Goal: Navigation & Orientation: Find specific page/section

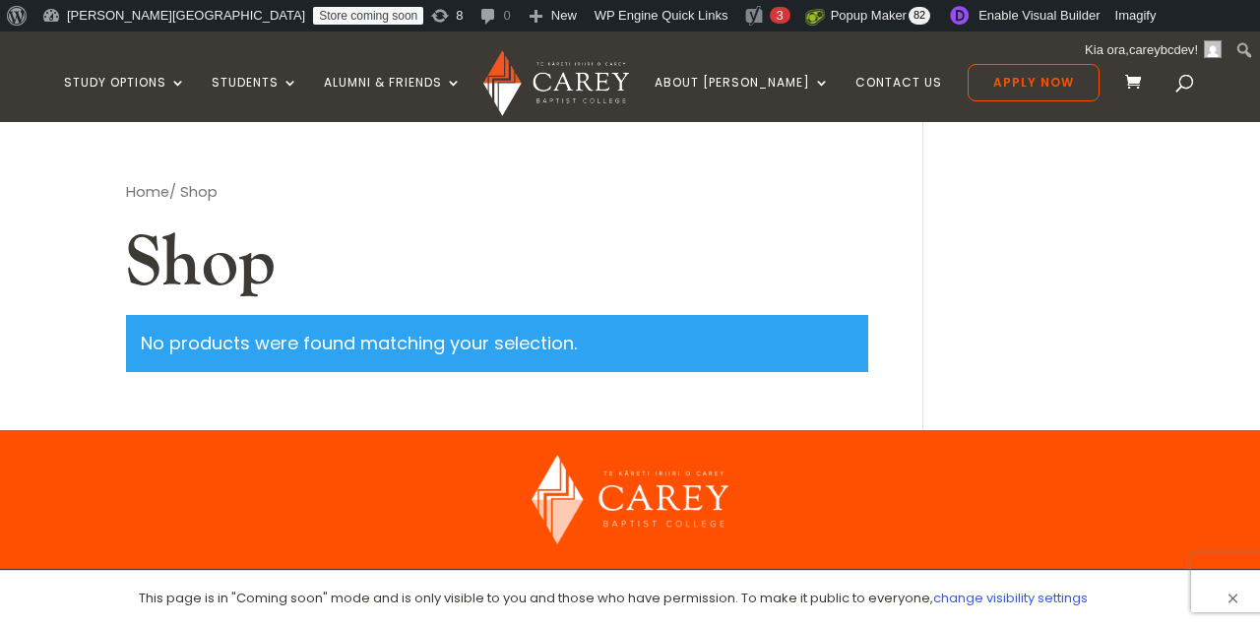
click at [621, 229] on h1 "Shop" at bounding box center [497, 267] width 742 height 94
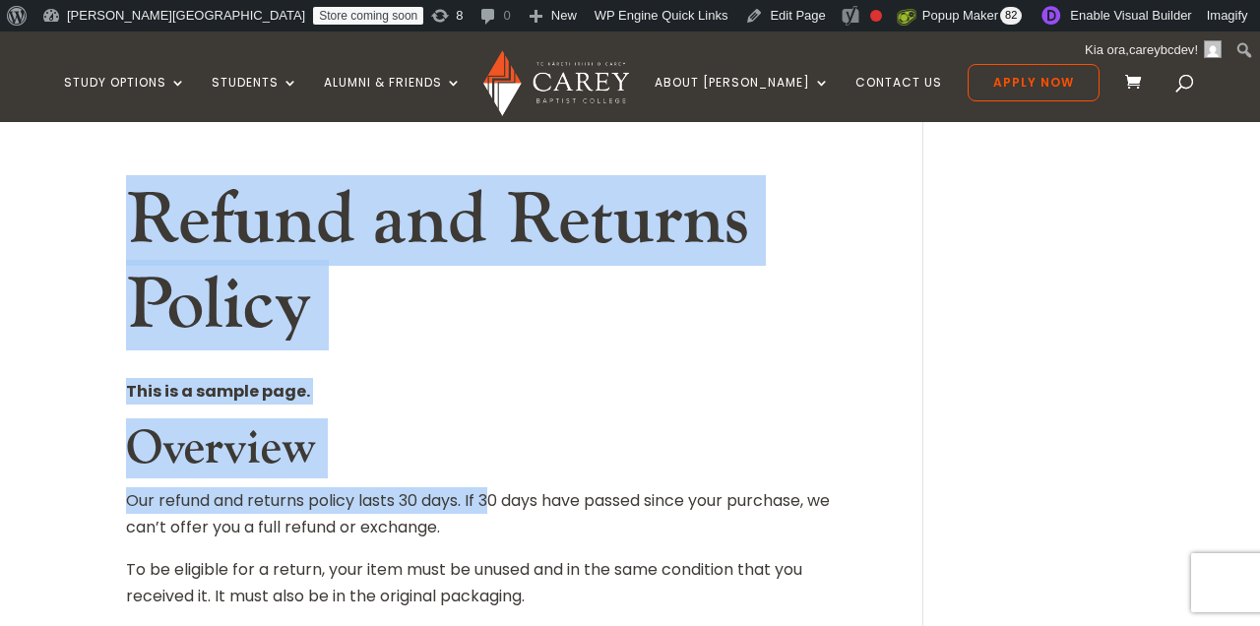
drag, startPoint x: 137, startPoint y: 217, endPoint x: 500, endPoint y: 515, distance: 469.9
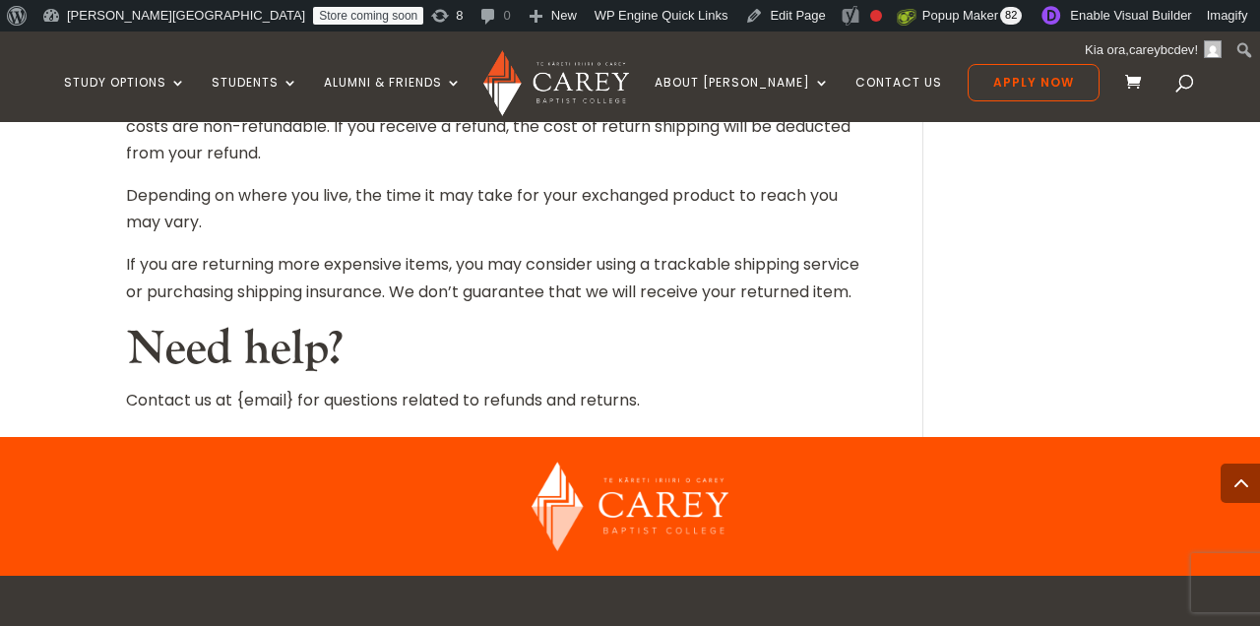
scroll to position [2358, 0]
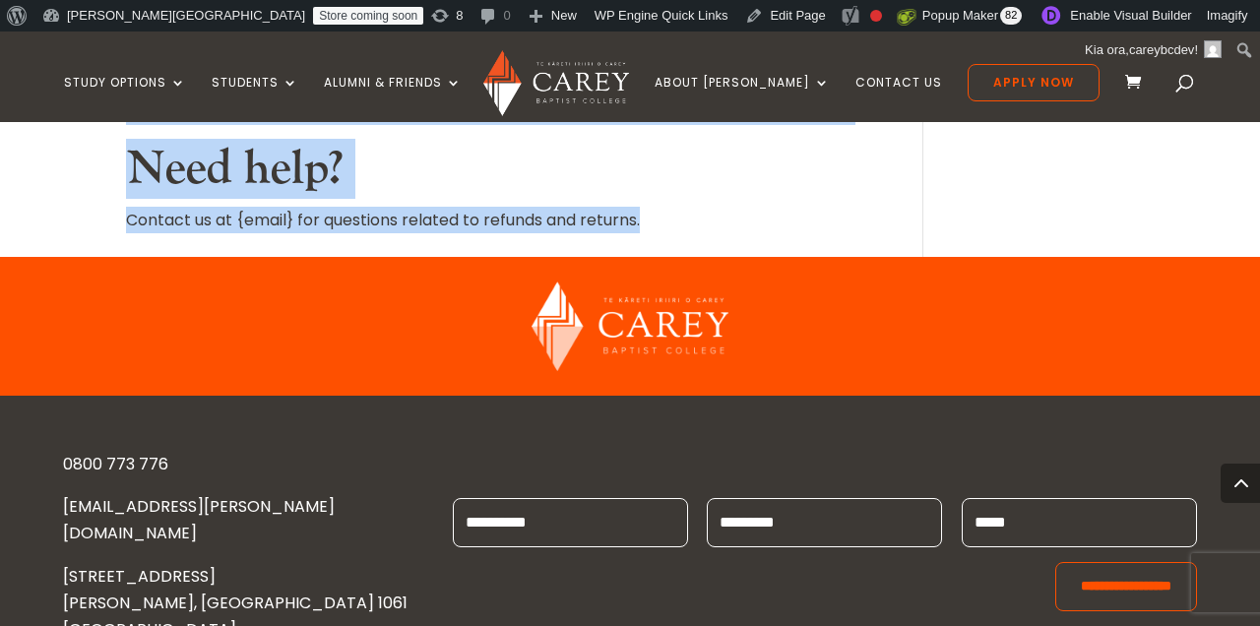
click at [688, 233] on p "Contact us at {email} for questions related to refunds and returns." at bounding box center [497, 220] width 742 height 27
copy article "Refund and Returns Policy This is a sample page. Overview Our refund and return…"
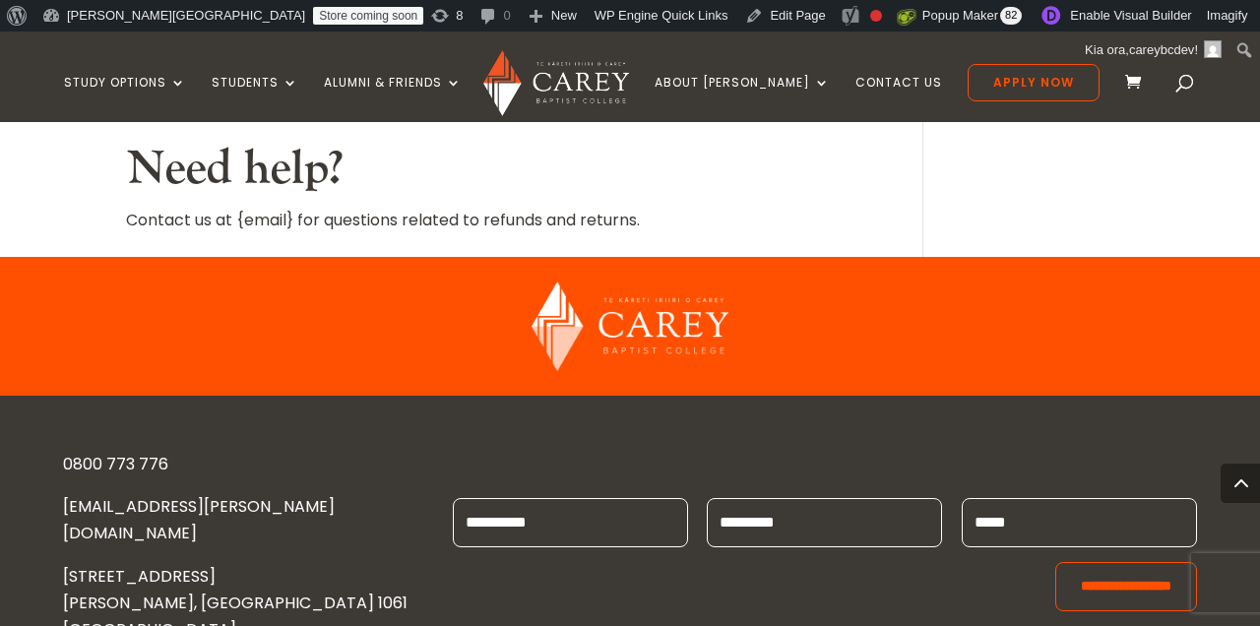
click at [551, 168] on h2 "Need help?" at bounding box center [497, 174] width 742 height 67
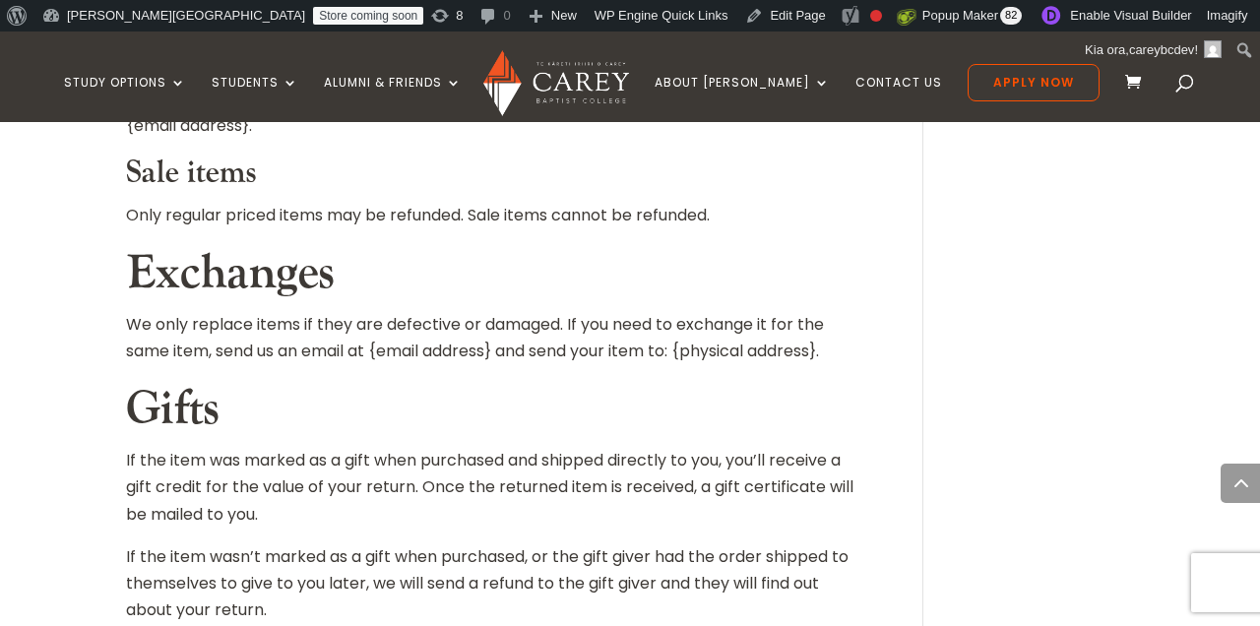
scroll to position [881, 0]
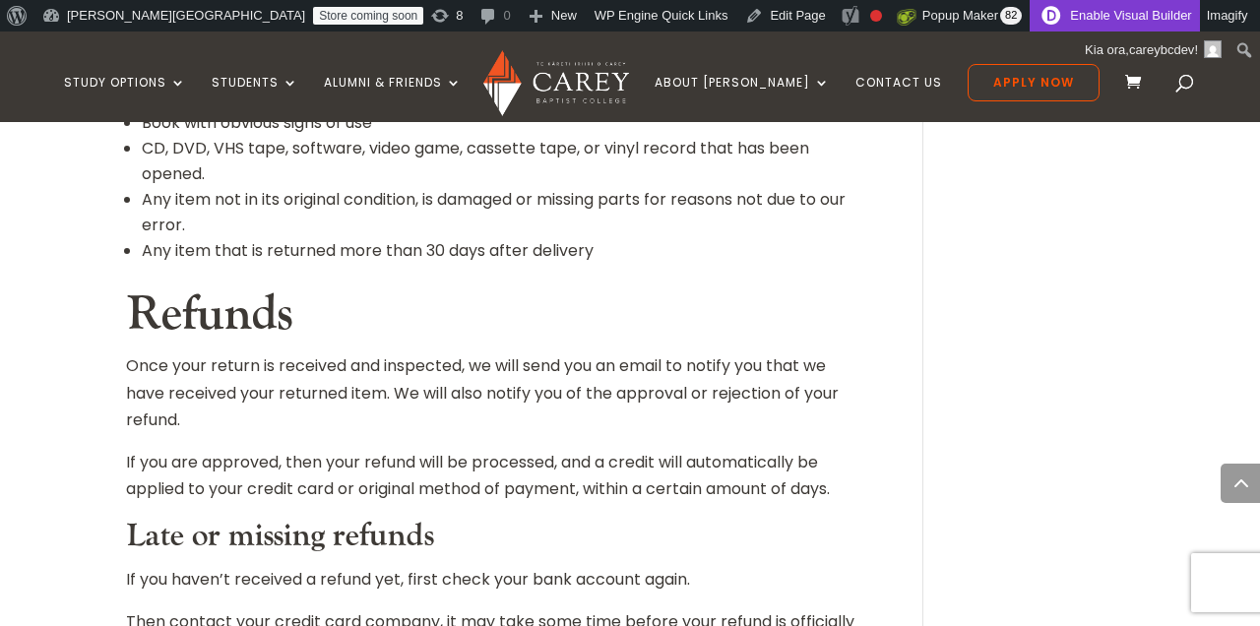
click at [1029, 20] on link "Enable Visual Builder" at bounding box center [1113, 15] width 169 height 31
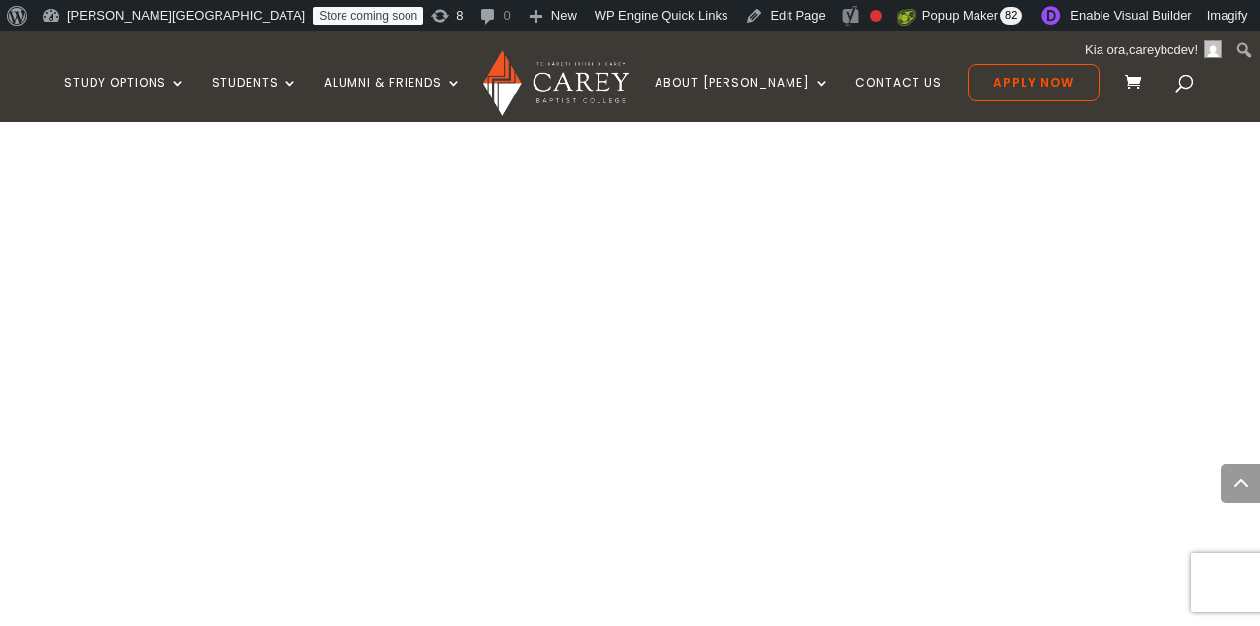
scroll to position [3207, 0]
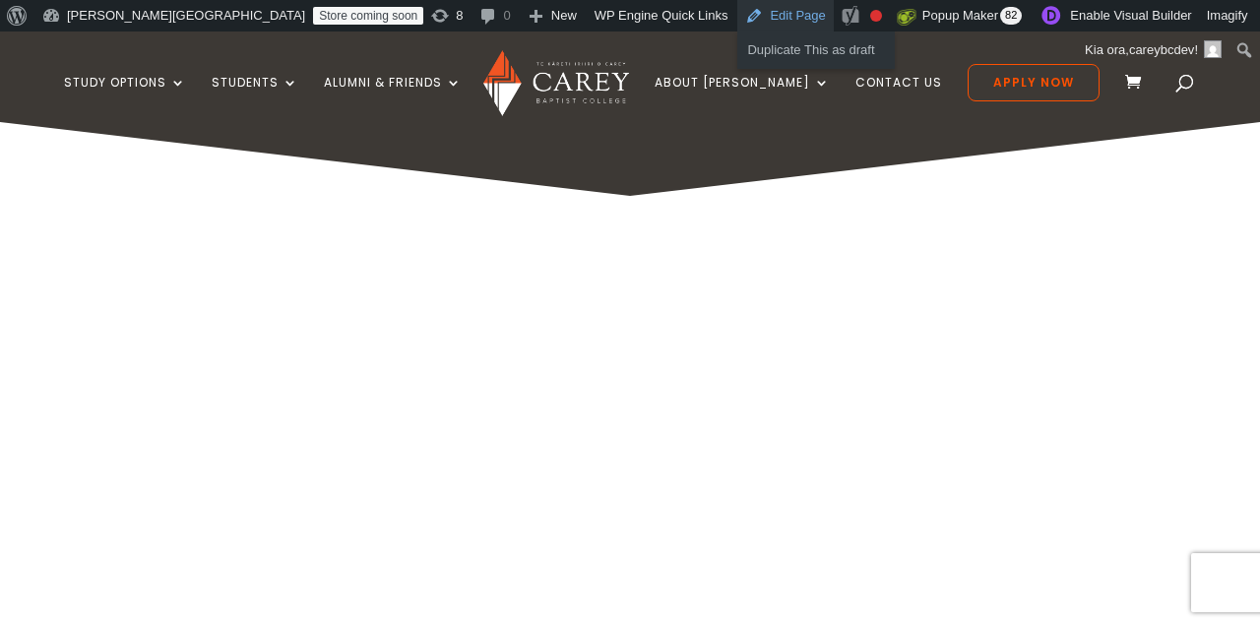
click at [737, 13] on link "Edit Page" at bounding box center [784, 15] width 95 height 31
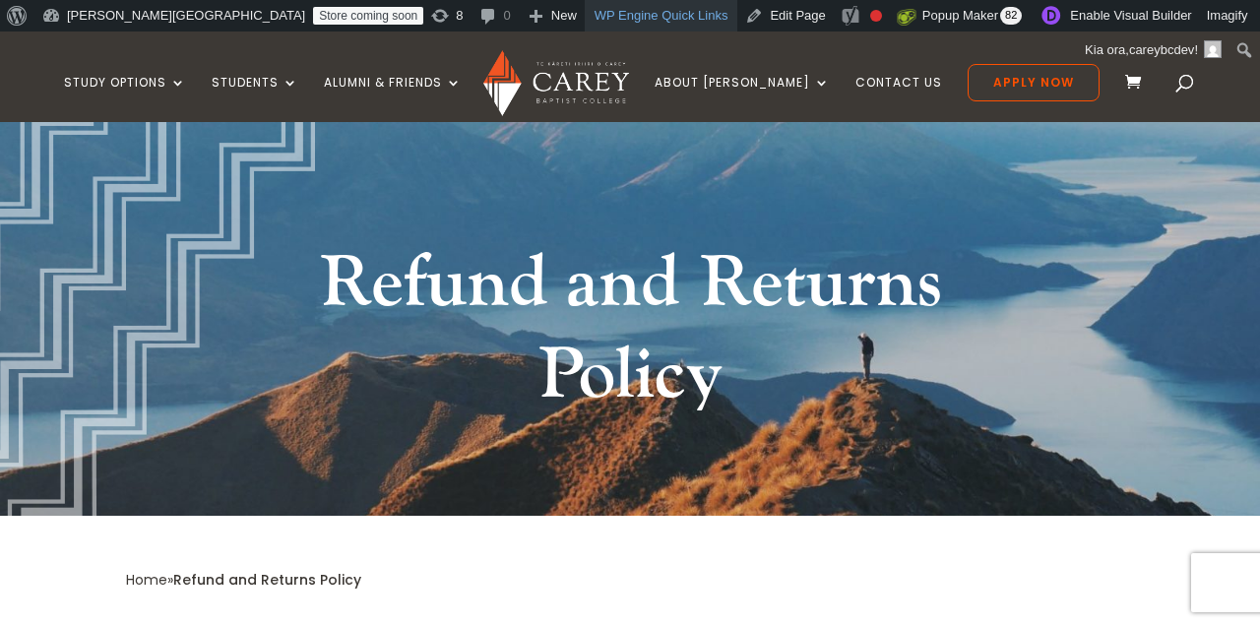
scroll to position [133, 0]
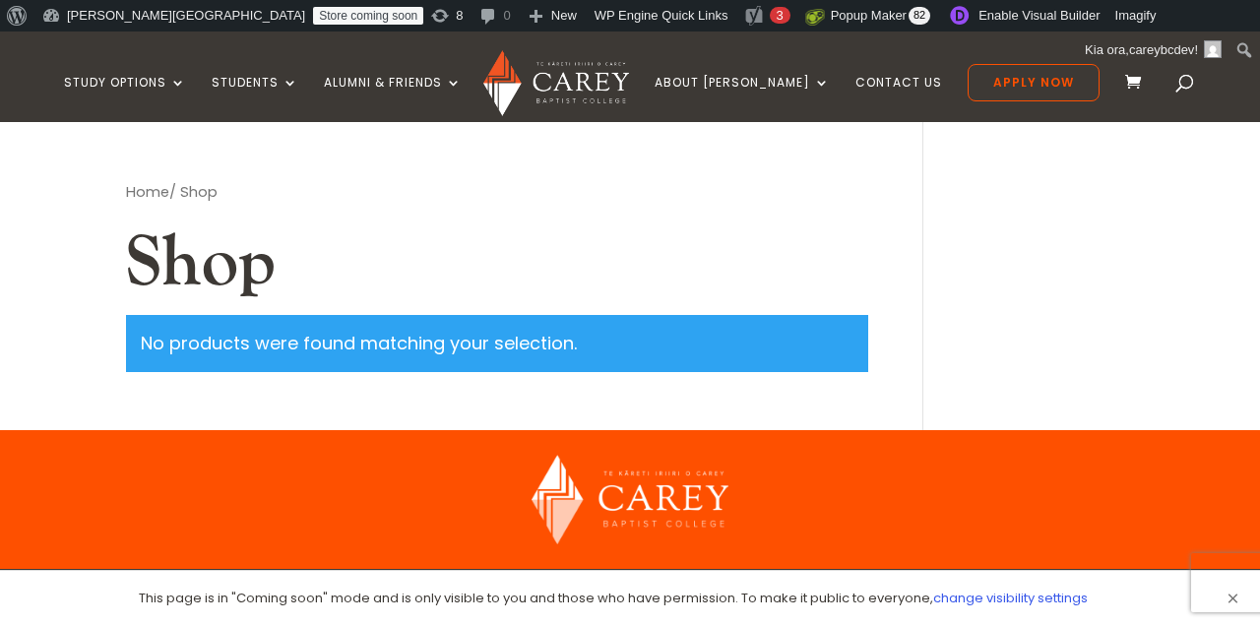
click at [589, 217] on div "Home / Shop Shop No products were found matching your selection." at bounding box center [524, 304] width 797 height 251
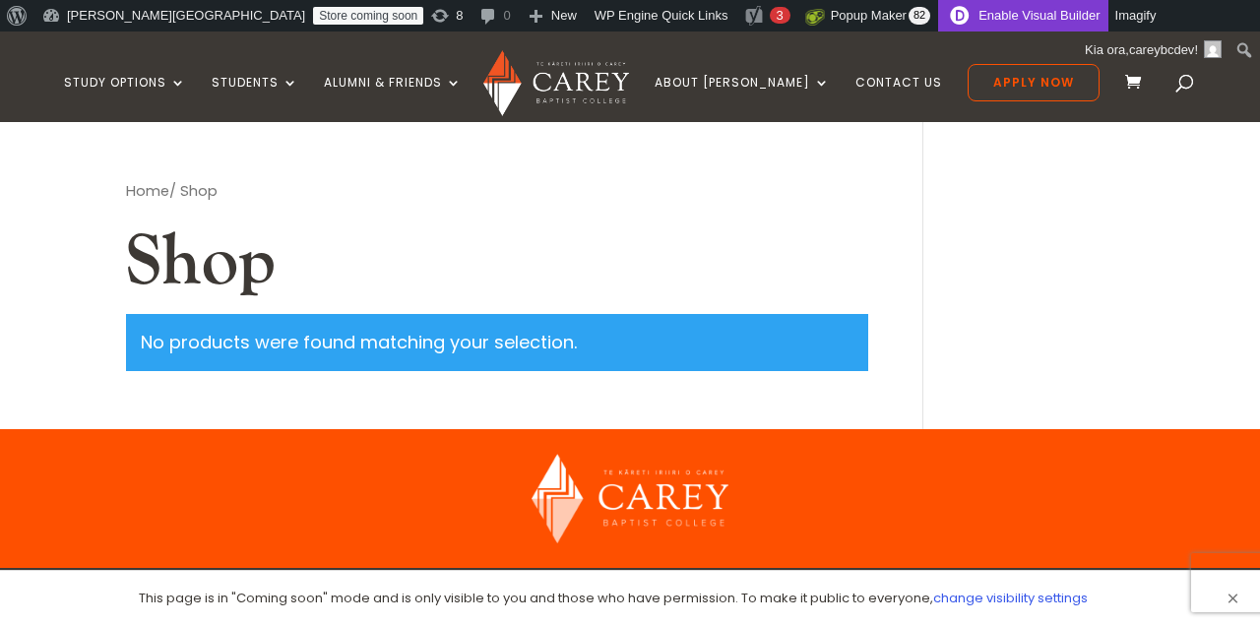
click at [938, 16] on link "Enable Visual Builder" at bounding box center [1022, 15] width 169 height 31
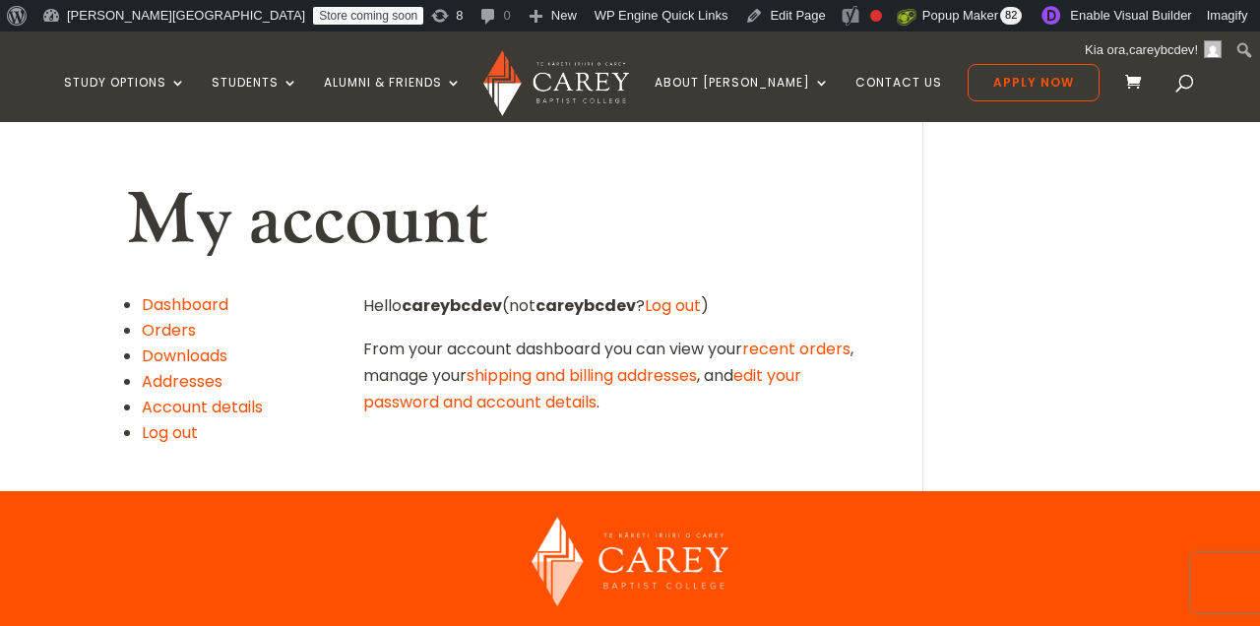
click at [182, 324] on link "Orders" at bounding box center [169, 330] width 54 height 23
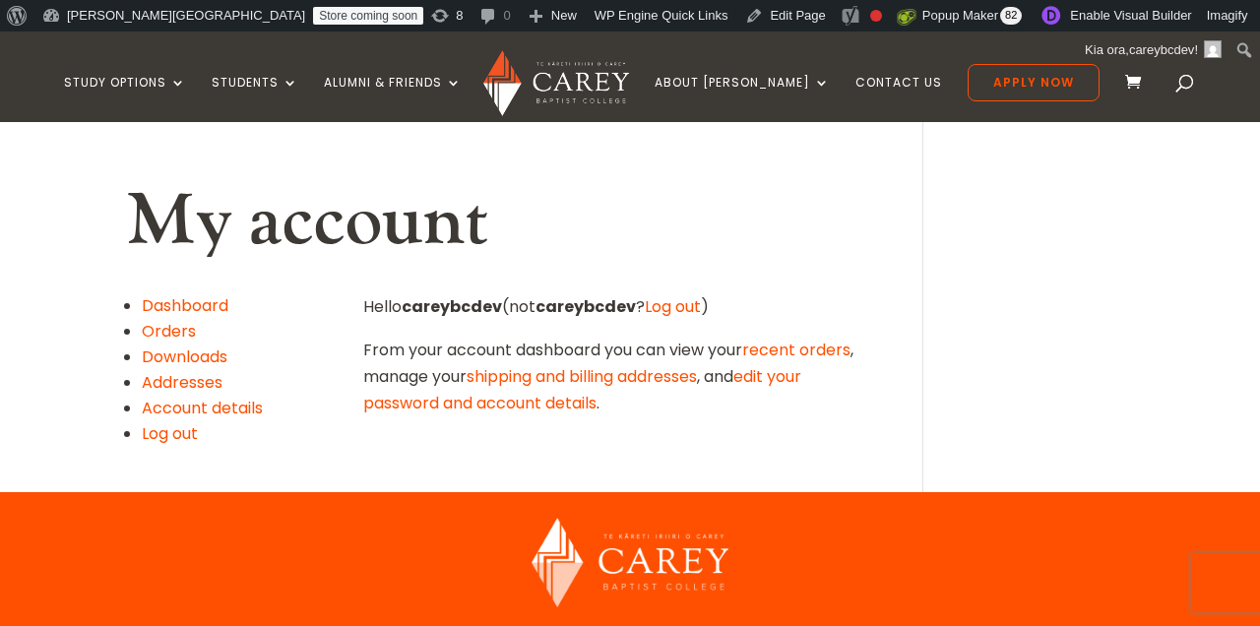
scroll to position [1, 0]
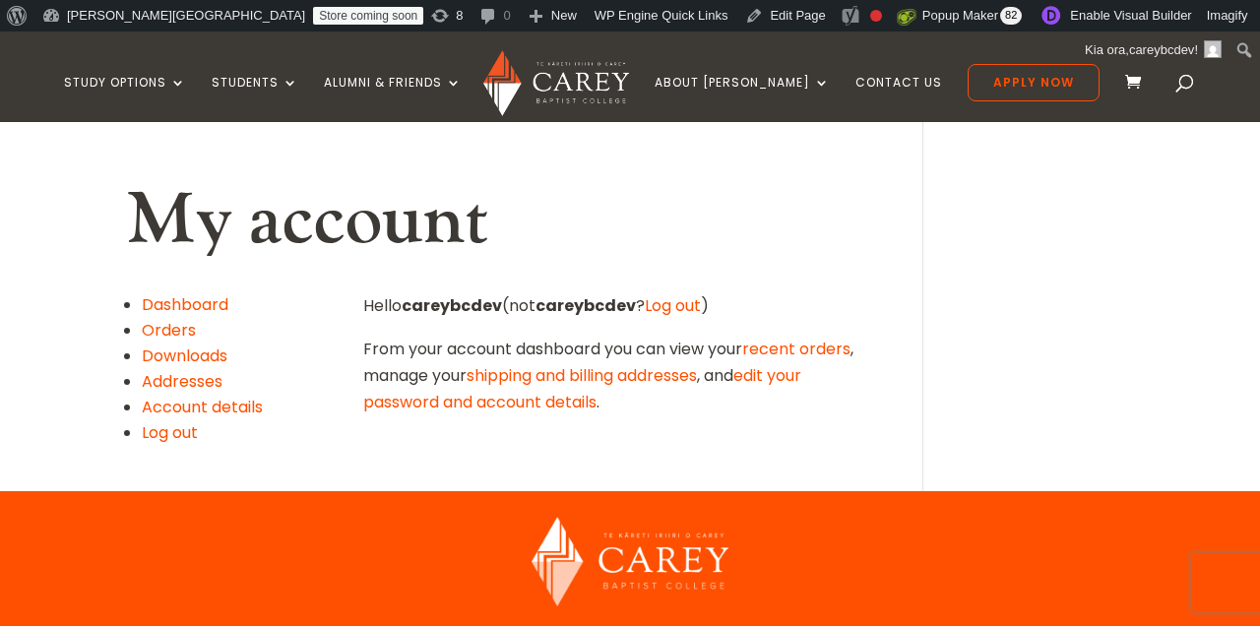
click at [529, 187] on h1 "My account" at bounding box center [497, 225] width 742 height 94
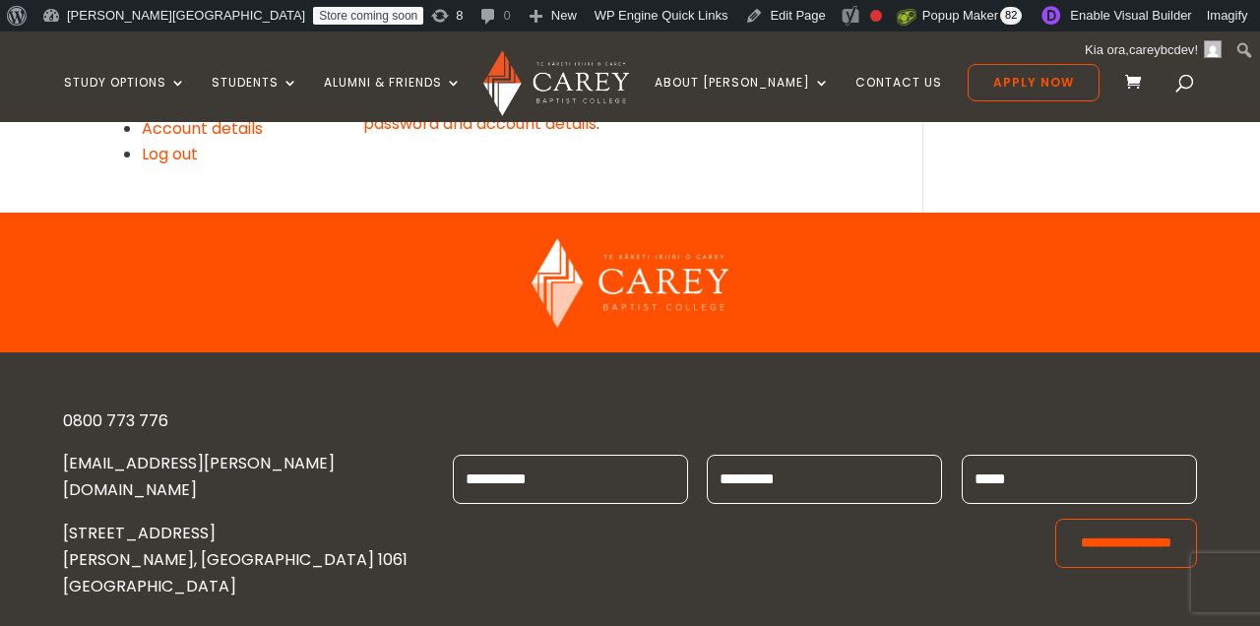
scroll to position [0, 0]
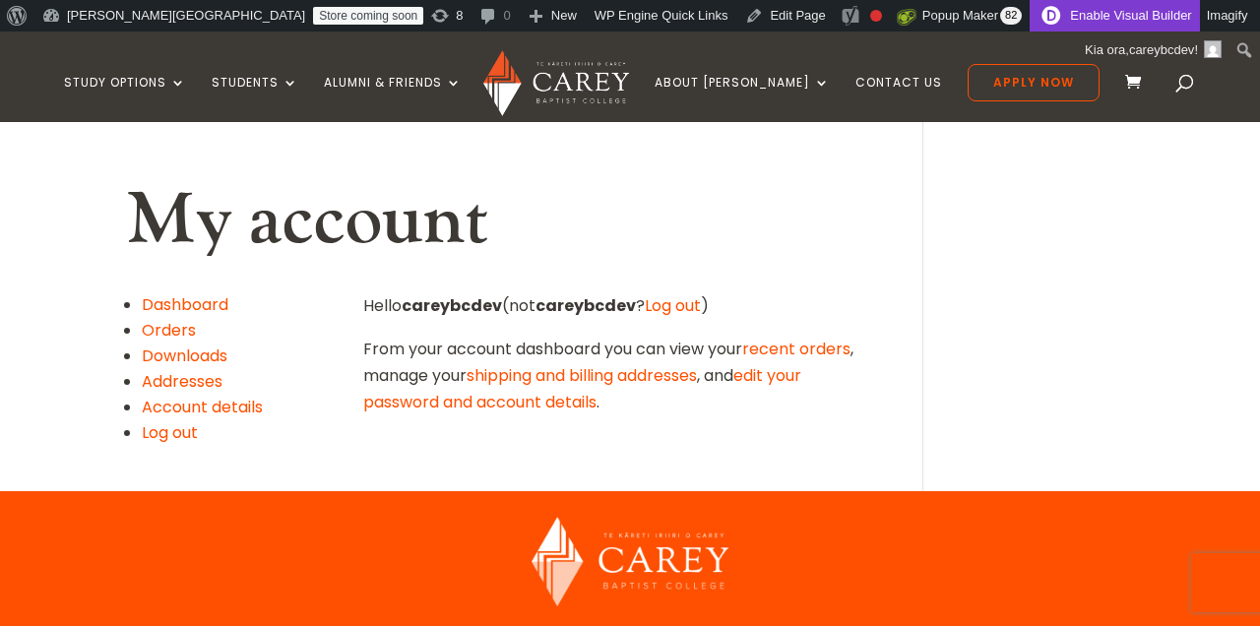
click at [1029, 13] on link "Enable Visual Builder" at bounding box center [1113, 15] width 169 height 31
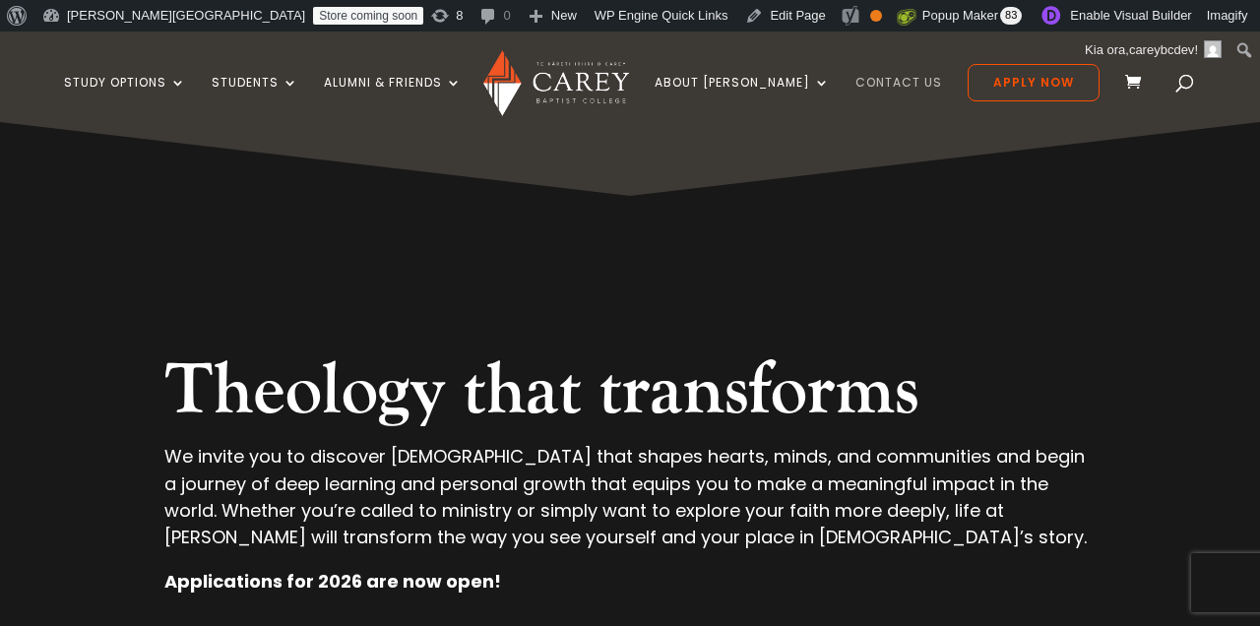
click at [874, 79] on link "Contact Us" at bounding box center [898, 99] width 87 height 46
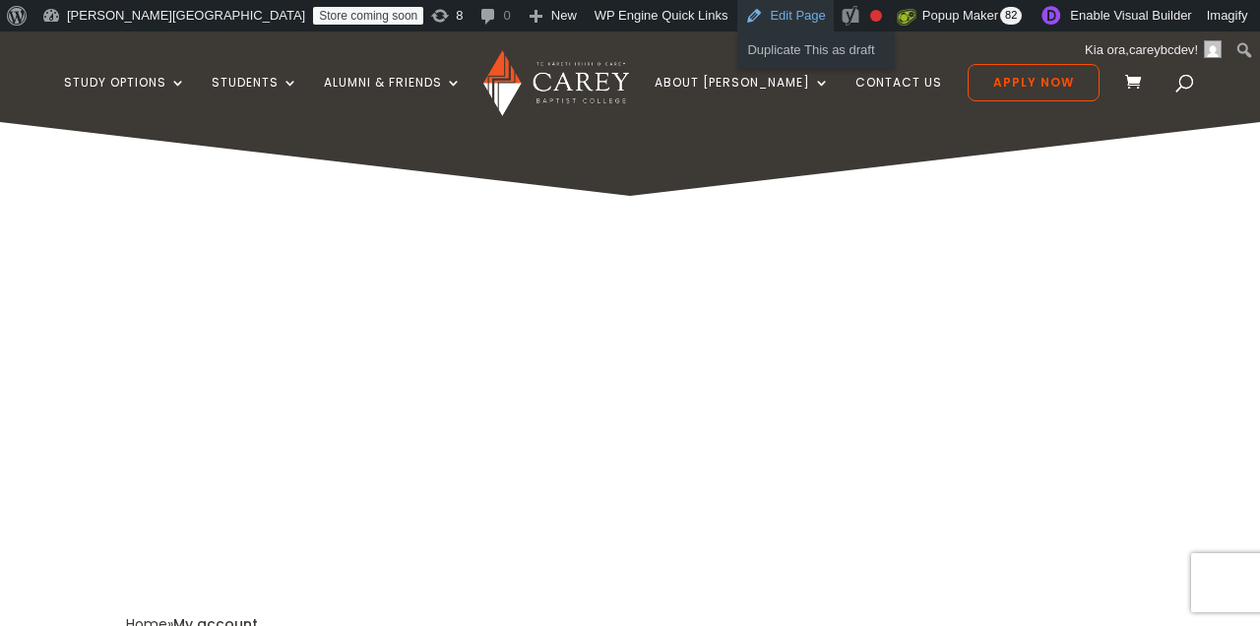
click at [737, 11] on link "Edit Page" at bounding box center [784, 15] width 95 height 31
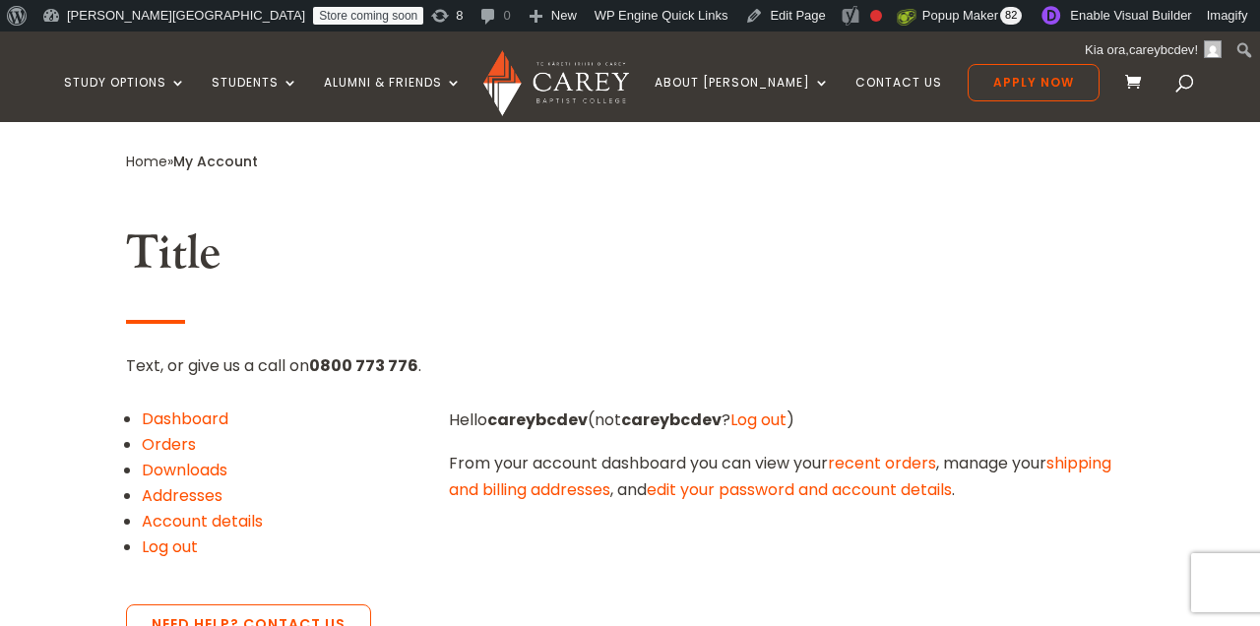
scroll to position [461, 0]
click at [1029, 18] on link "Enable Visual Builder" at bounding box center [1113, 15] width 169 height 31
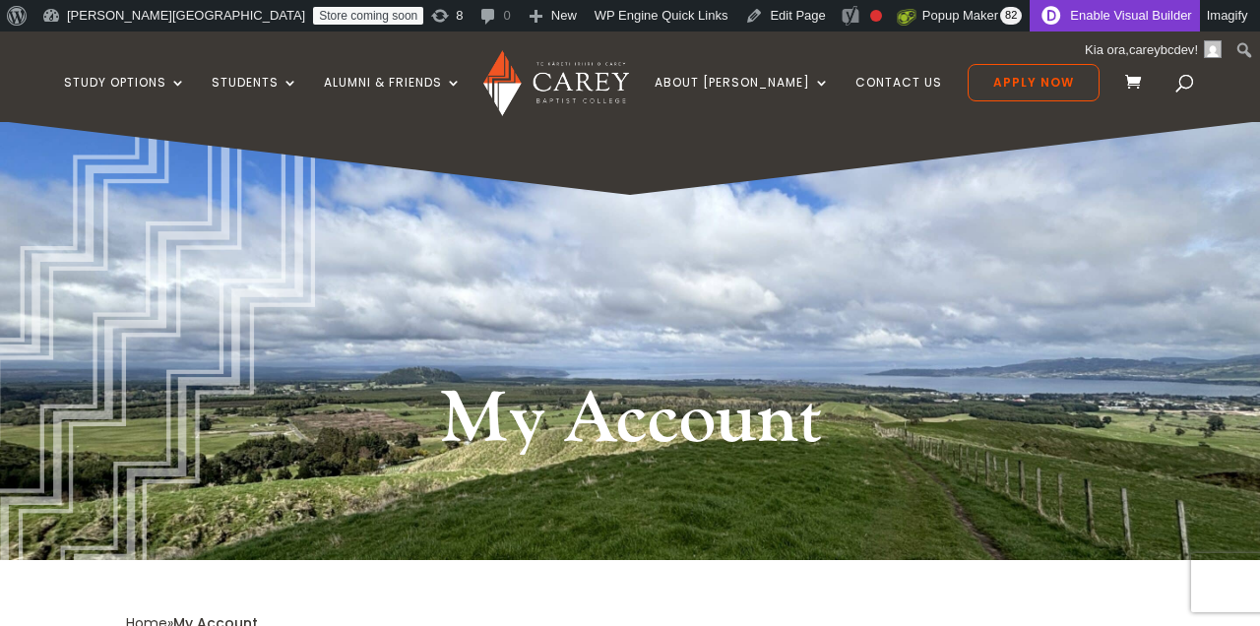
click at [1029, 15] on link "Enable Visual Builder" at bounding box center [1113, 15] width 169 height 31
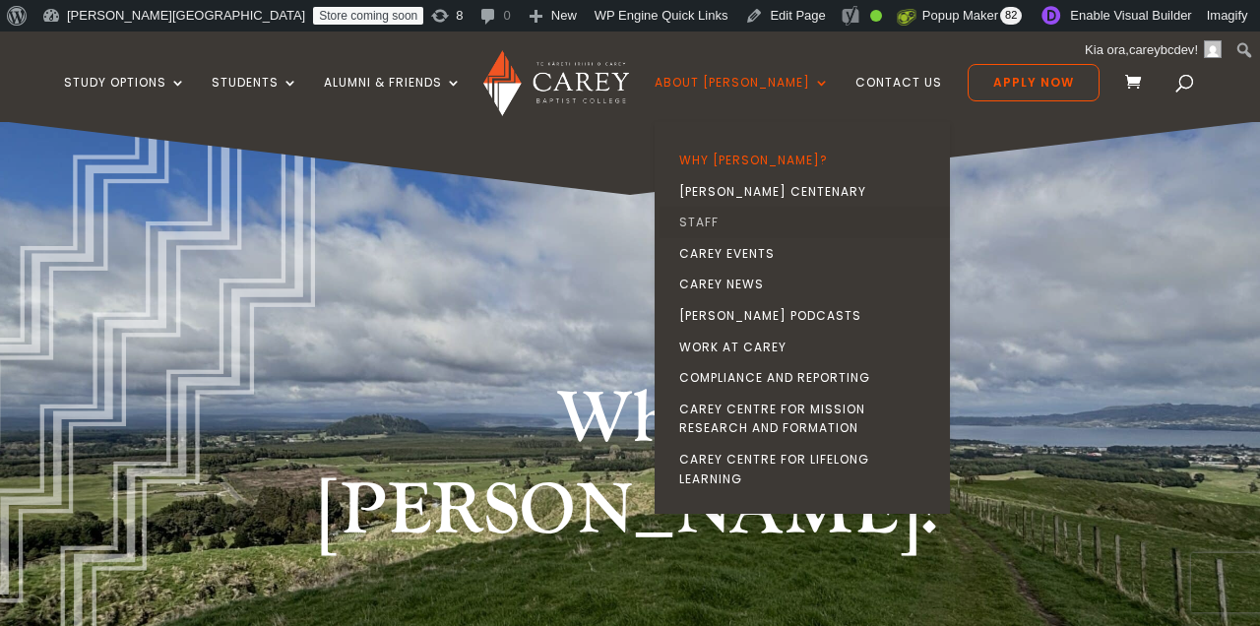
click at [730, 219] on link "Staff" at bounding box center [806, 222] width 295 height 31
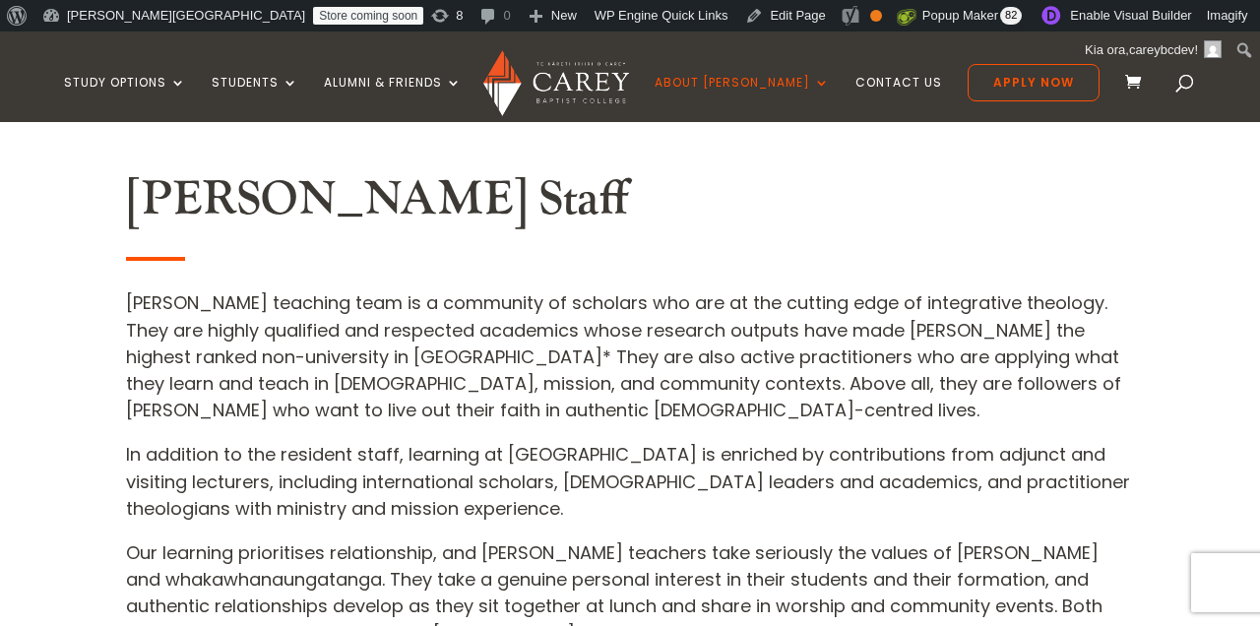
scroll to position [640, 0]
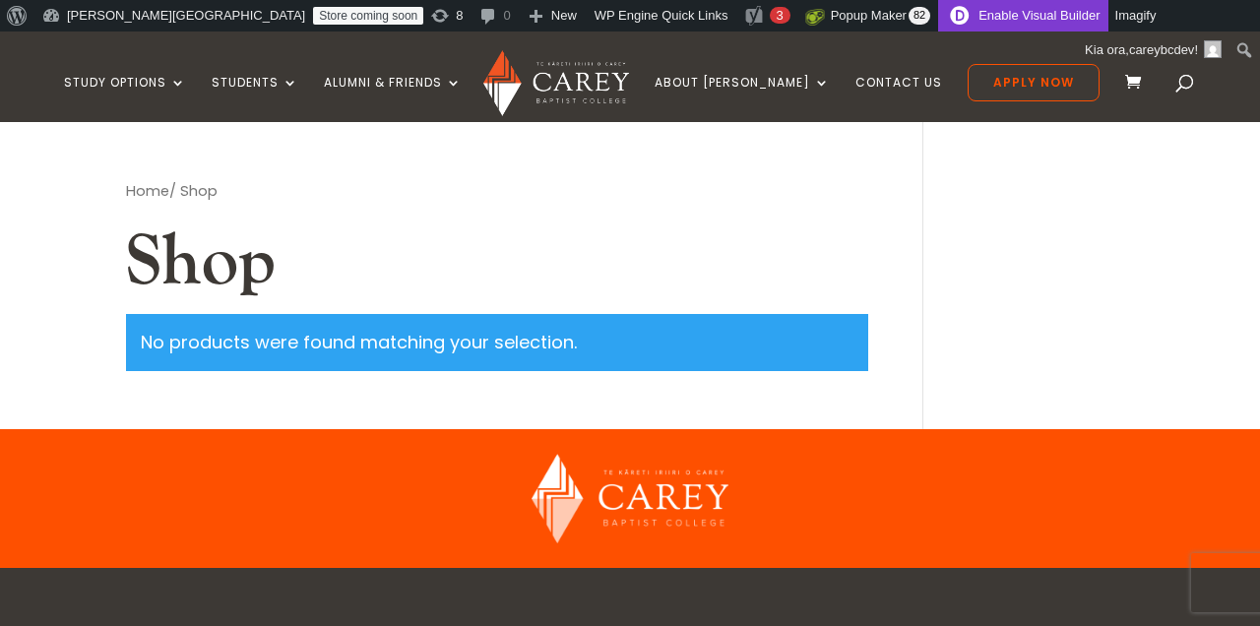
click at [938, 17] on link "Enable Visual Builder" at bounding box center [1022, 15] width 169 height 31
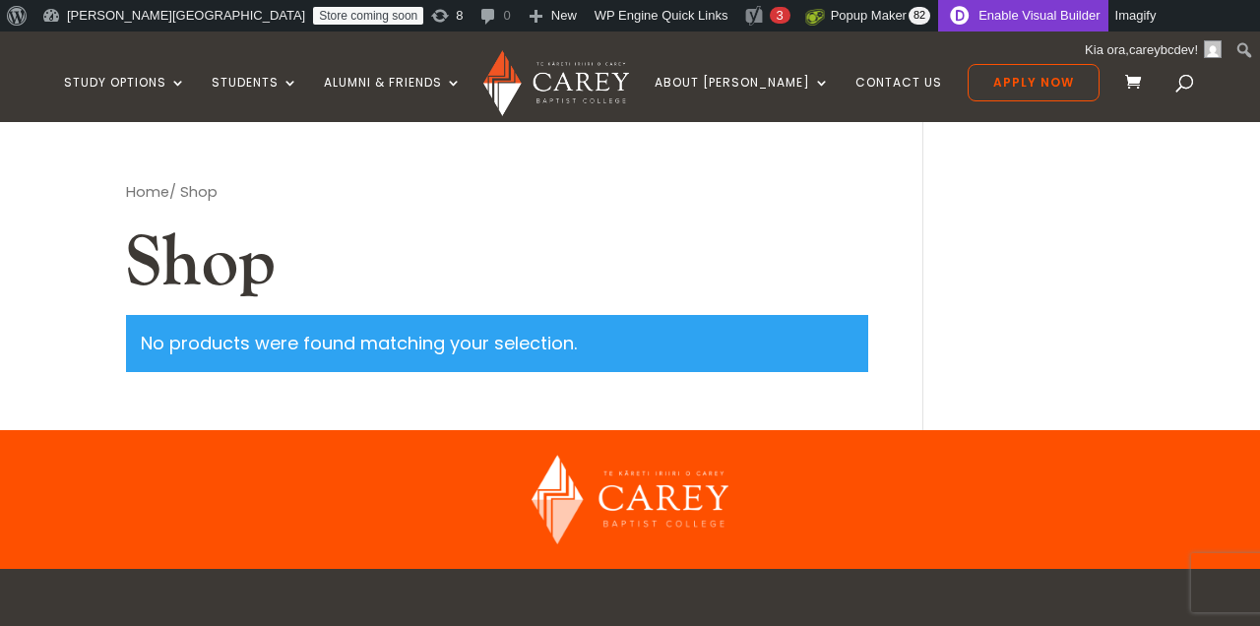
click at [970, 18] on link "Enable Visual Builder" at bounding box center [1022, 15] width 169 height 31
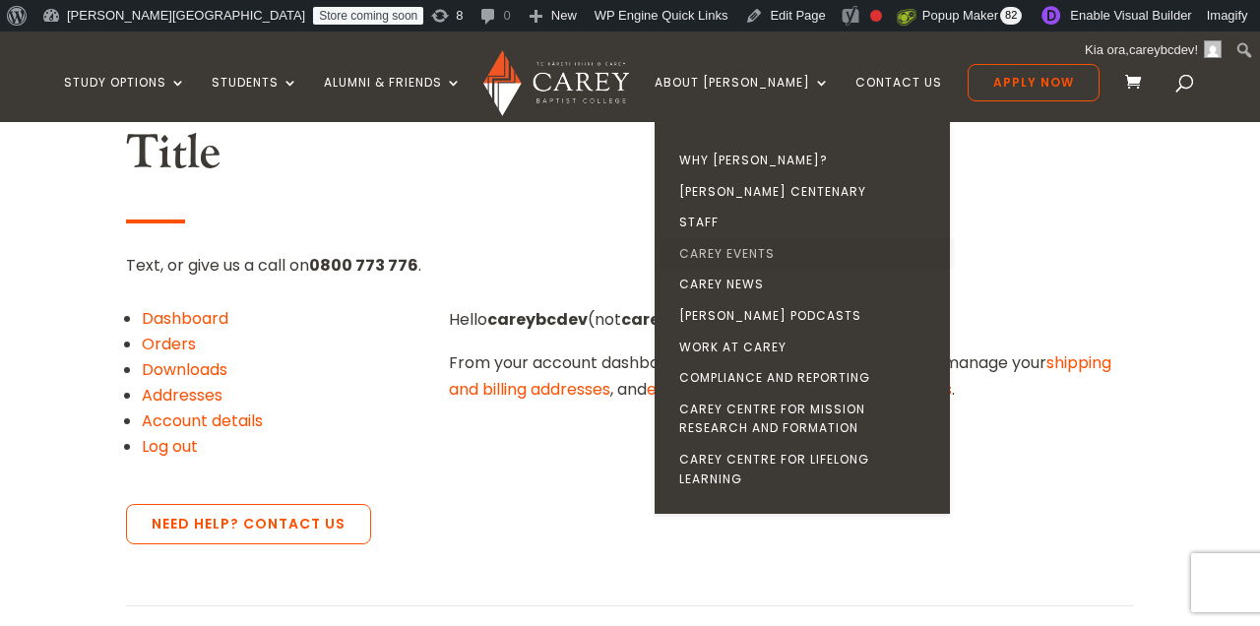
scroll to position [465, 0]
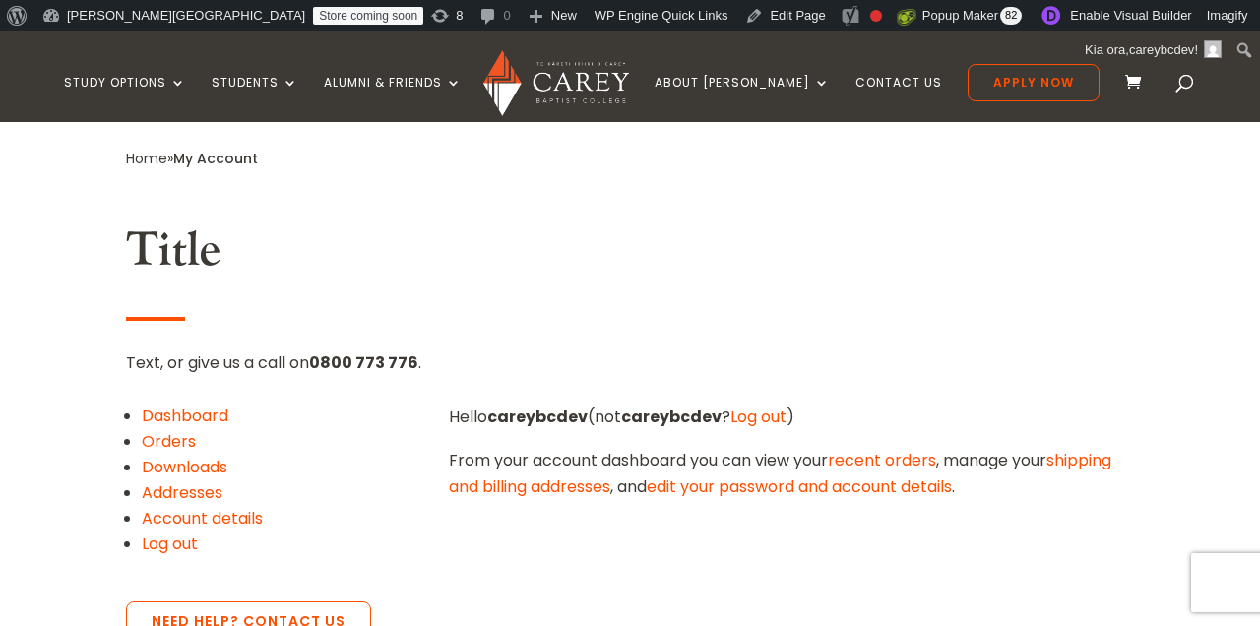
click at [773, 406] on link "Log out" at bounding box center [758, 416] width 56 height 23
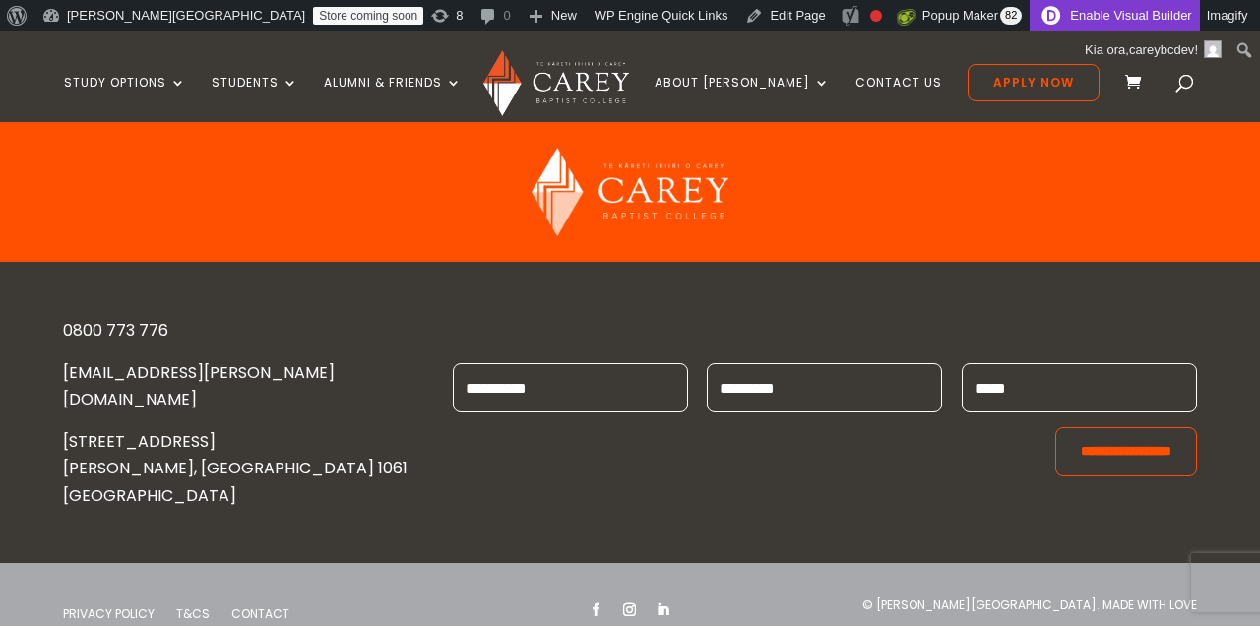
click at [1029, 30] on link "Enable Visual Builder" at bounding box center [1113, 15] width 169 height 31
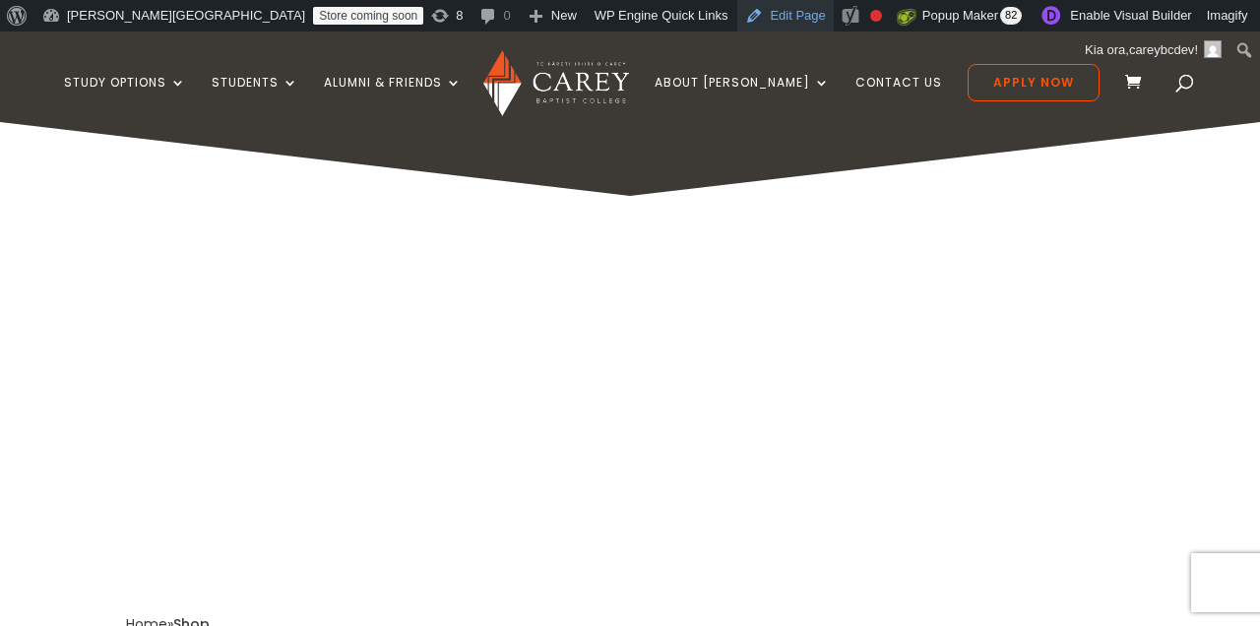
click at [737, 12] on link "Edit Page" at bounding box center [784, 15] width 95 height 31
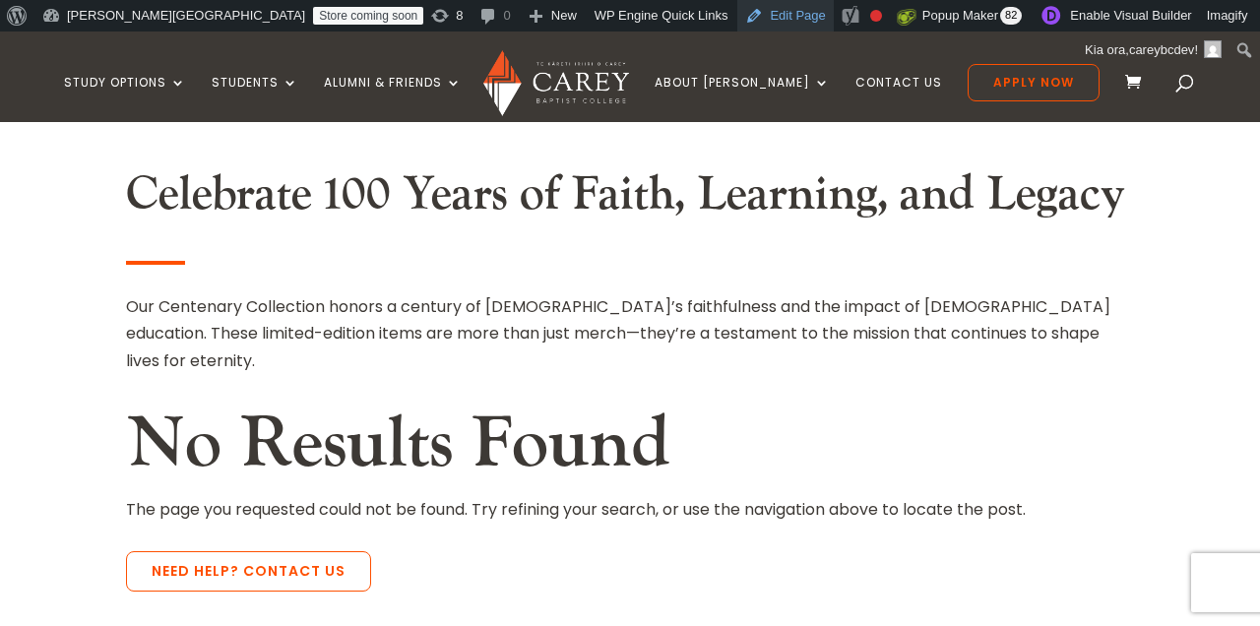
scroll to position [558, 0]
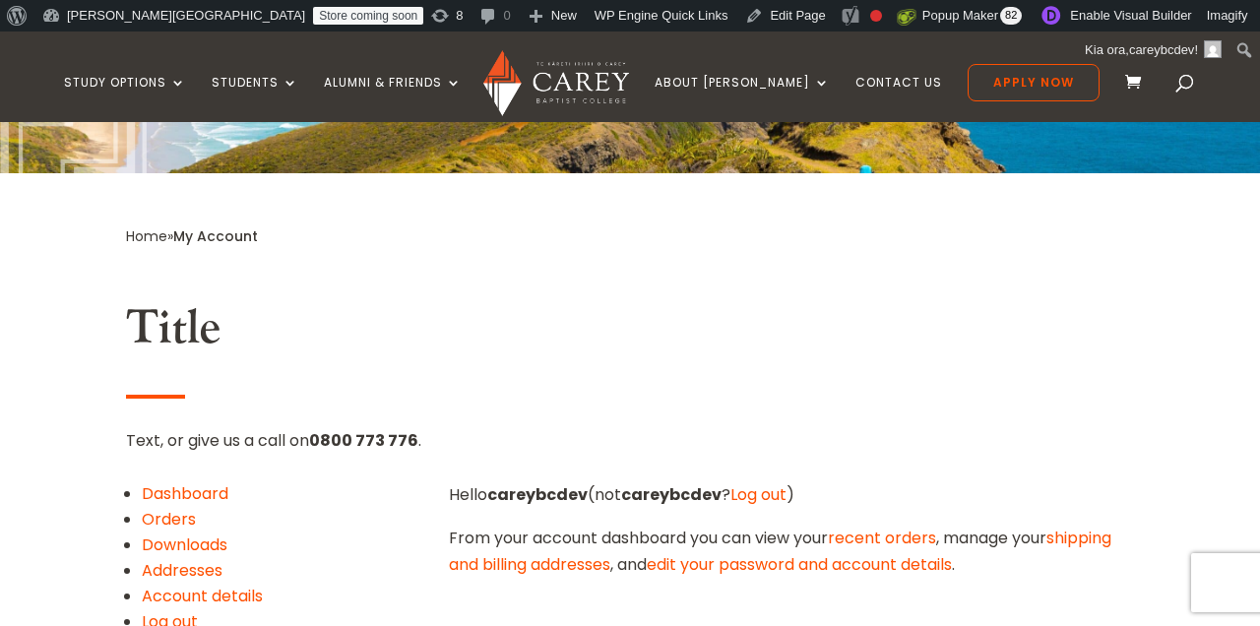
scroll to position [434, 0]
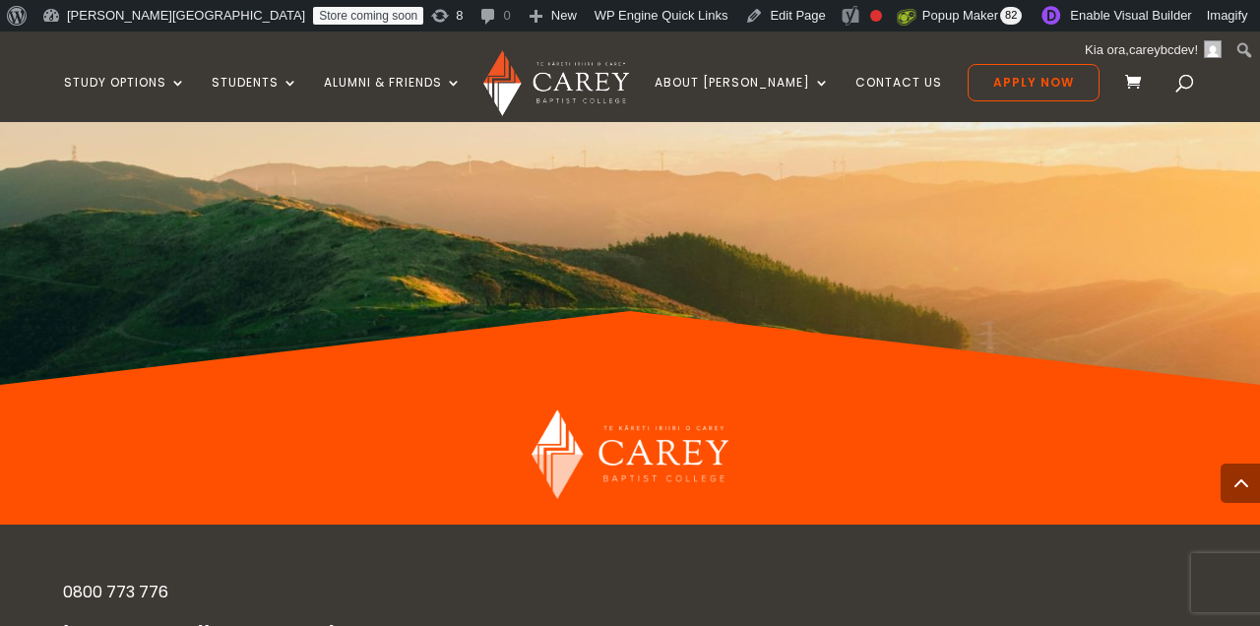
scroll to position [83, 0]
